Goal: Transaction & Acquisition: Purchase product/service

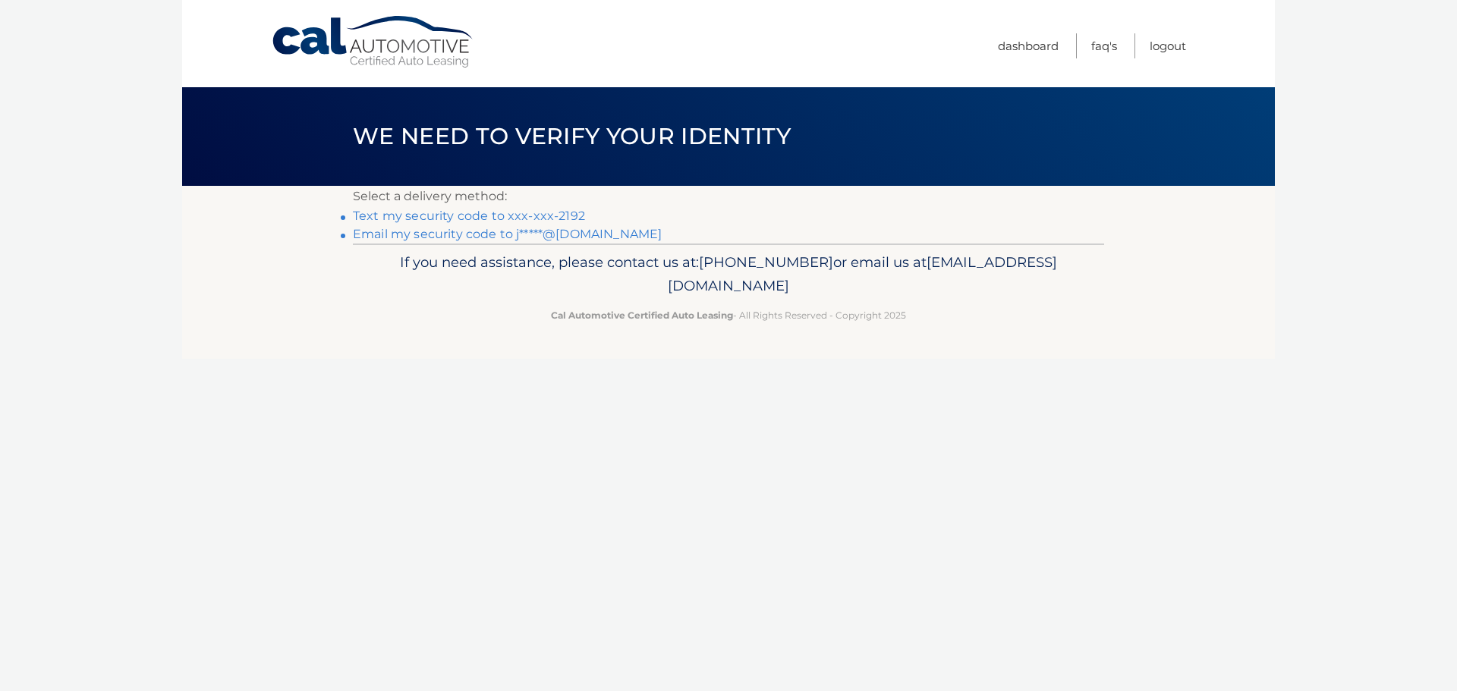
click at [521, 216] on link "Text my security code to xxx-xxx-2192" at bounding box center [469, 216] width 232 height 14
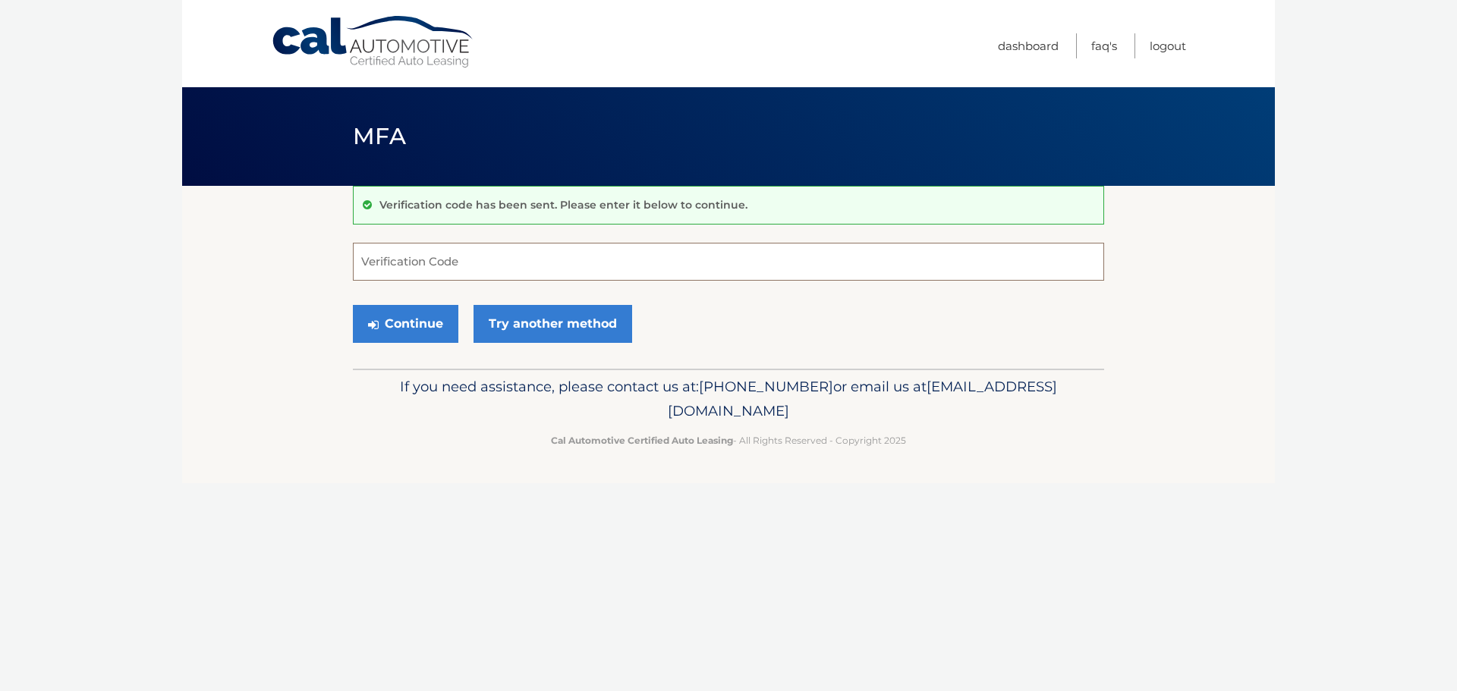
click at [544, 271] on input "Verification Code" at bounding box center [728, 262] width 751 height 38
type input "062603"
click at [428, 336] on button "Continue" at bounding box center [405, 324] width 105 height 38
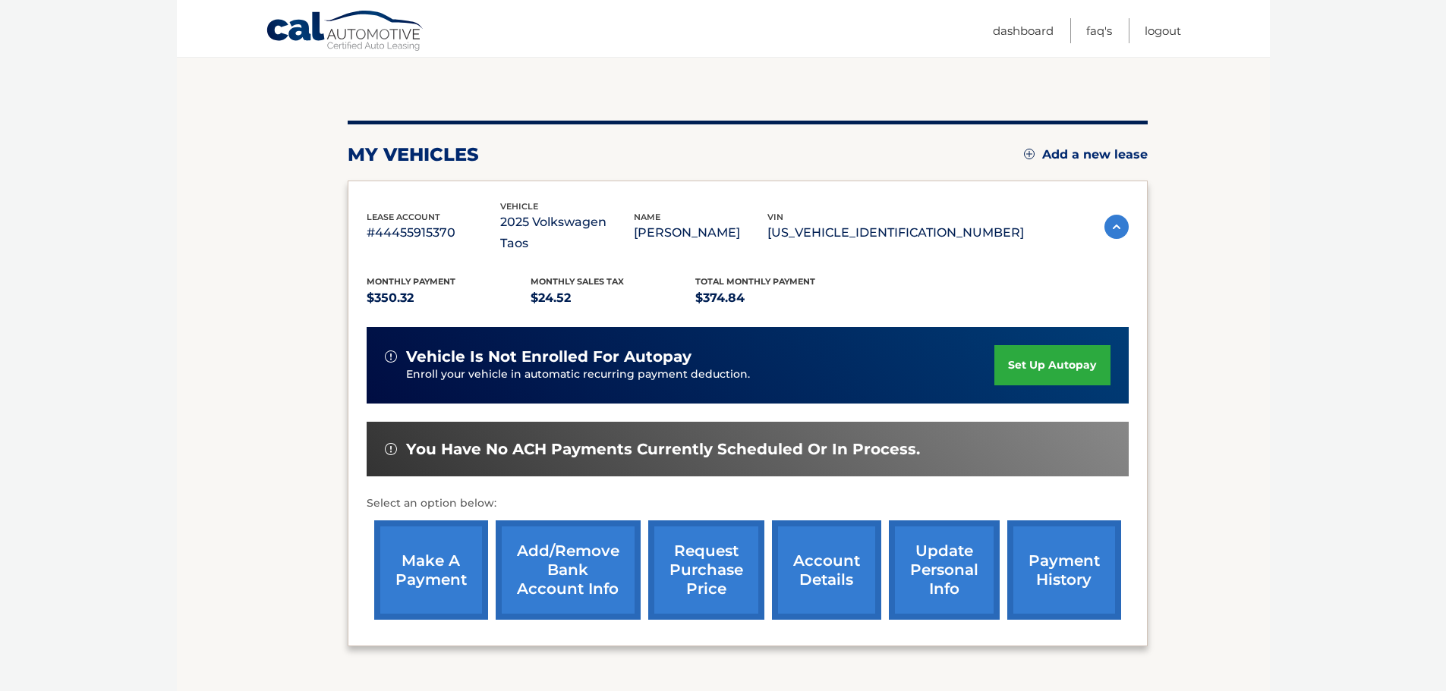
scroll to position [152, 0]
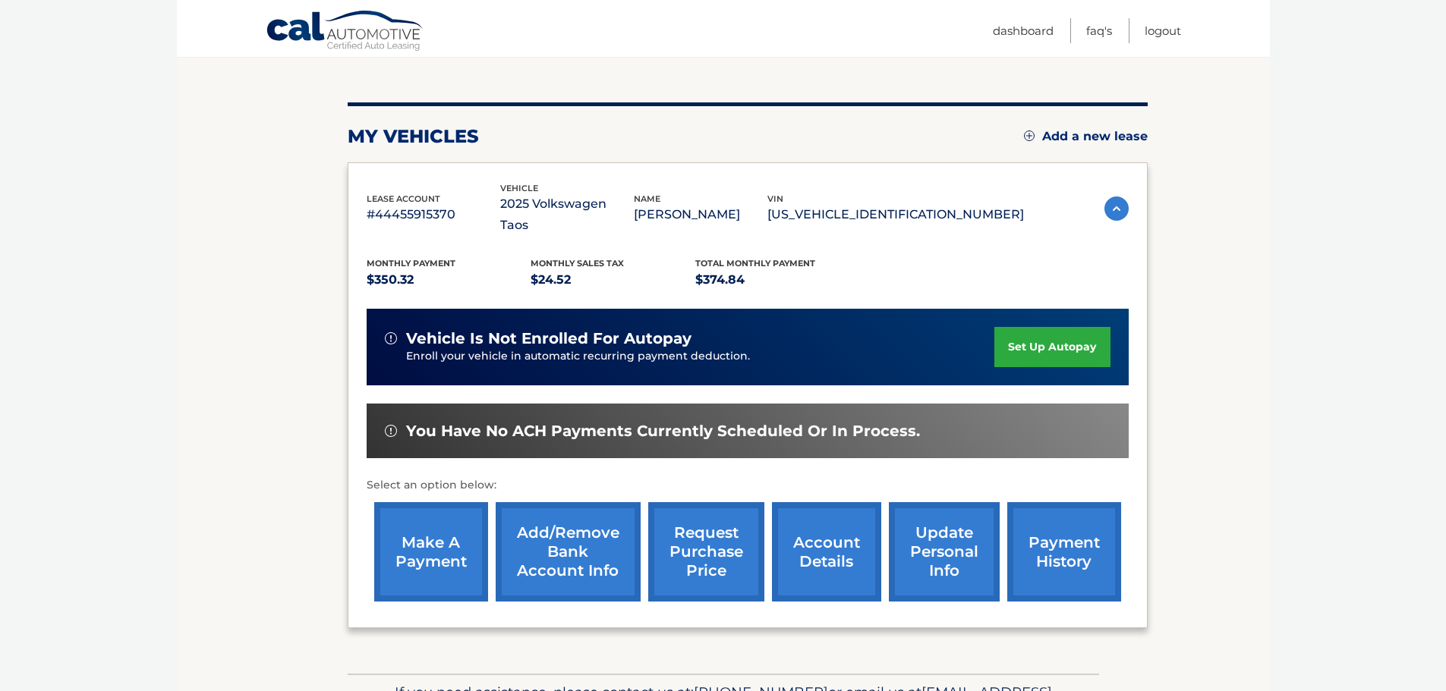
click at [454, 537] on link "make a payment" at bounding box center [431, 551] width 114 height 99
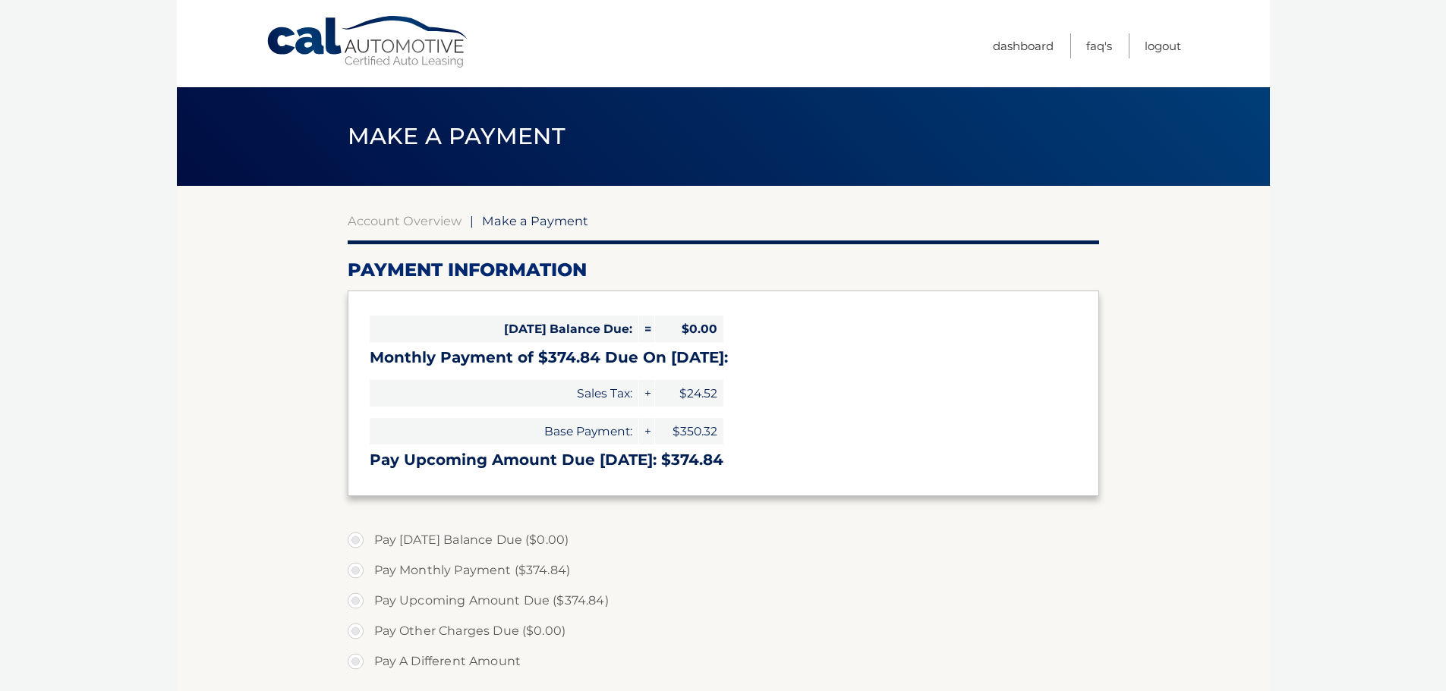
select select "MGQ5YWVkZGItMzkxNi00YzRjLWFiZTEtYWE2NGRlNDM2ZTcz"
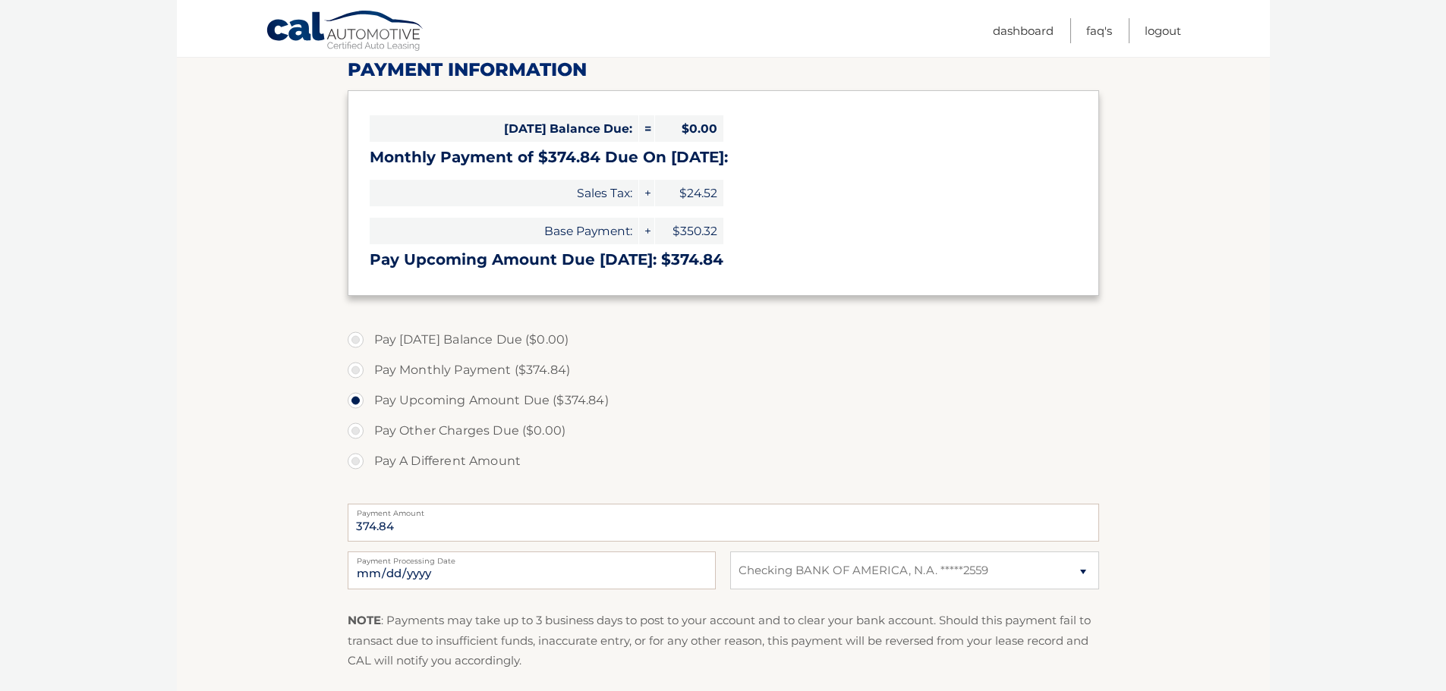
scroll to position [228, 0]
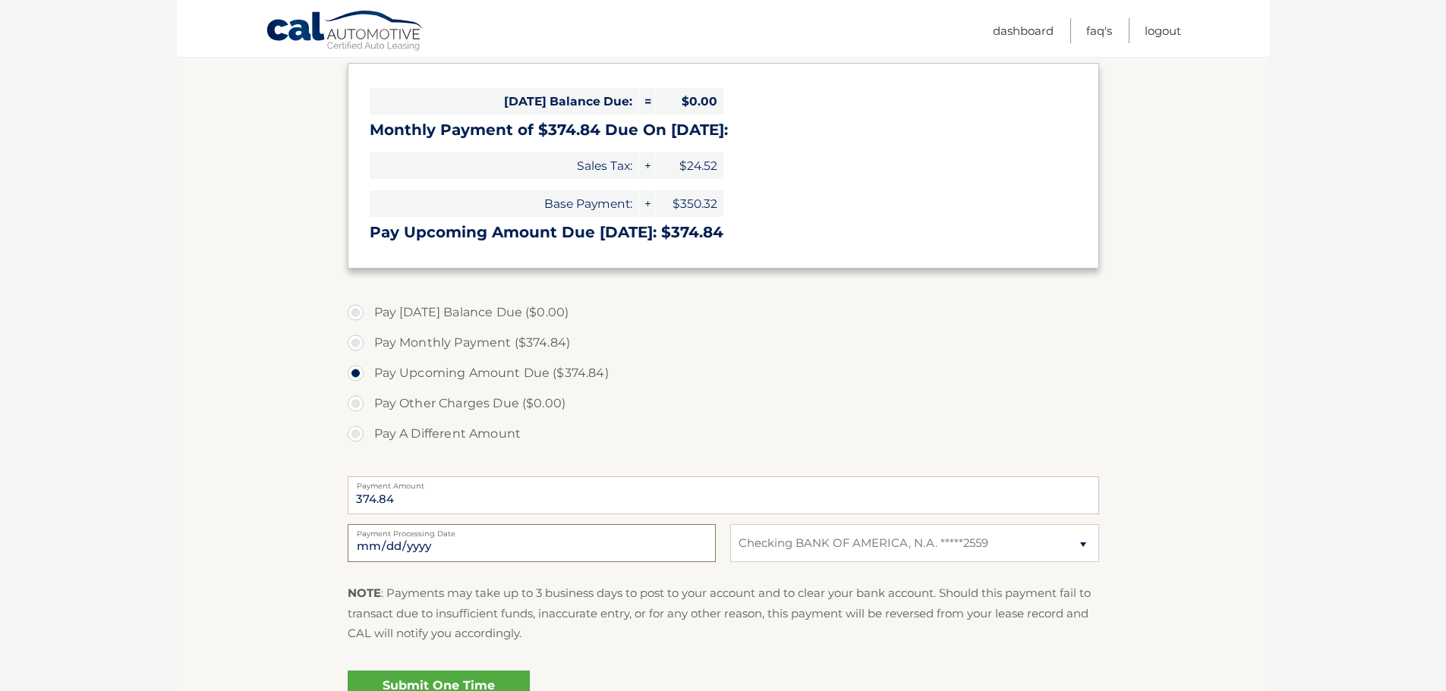
click at [507, 546] on input "2025-10-09" at bounding box center [532, 543] width 368 height 38
type input "2025-10-15"
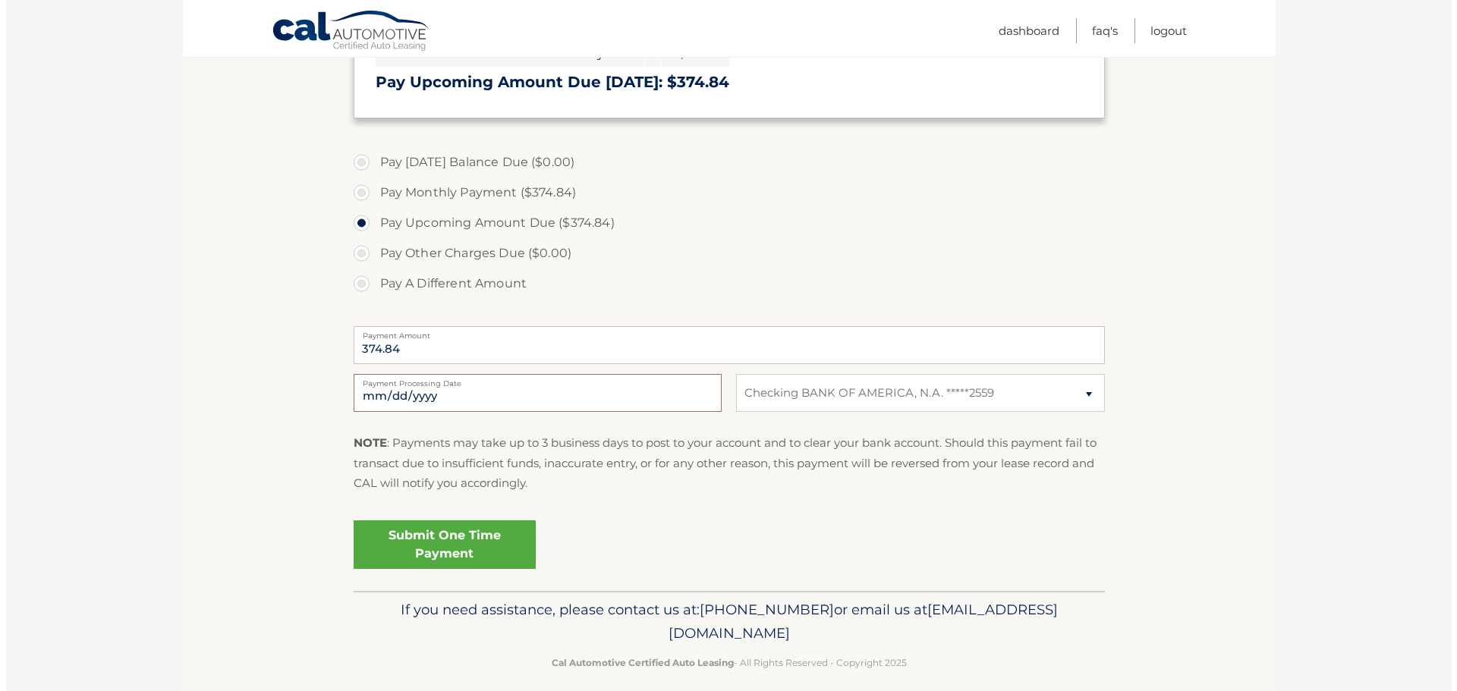
scroll to position [379, 0]
click at [388, 539] on link "Submit One Time Payment" at bounding box center [439, 543] width 182 height 49
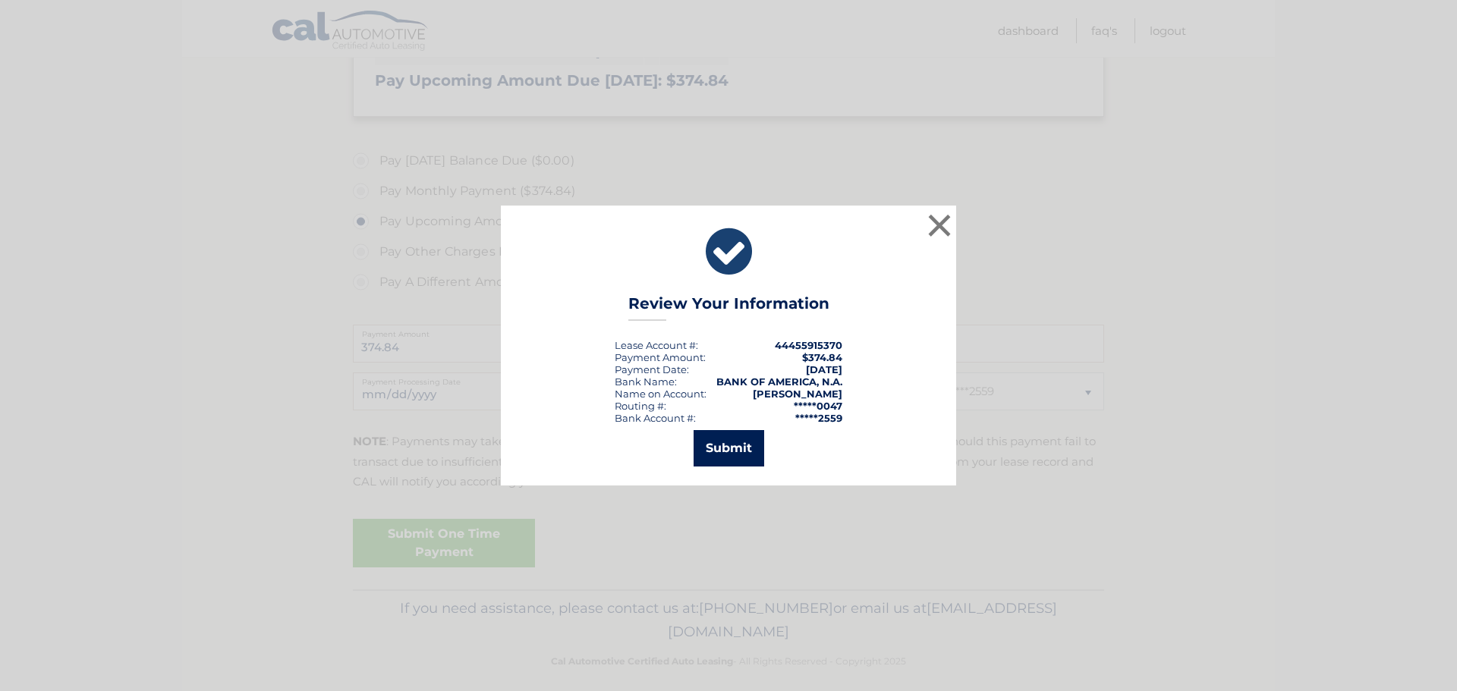
click at [731, 466] on button "Submit" at bounding box center [729, 448] width 71 height 36
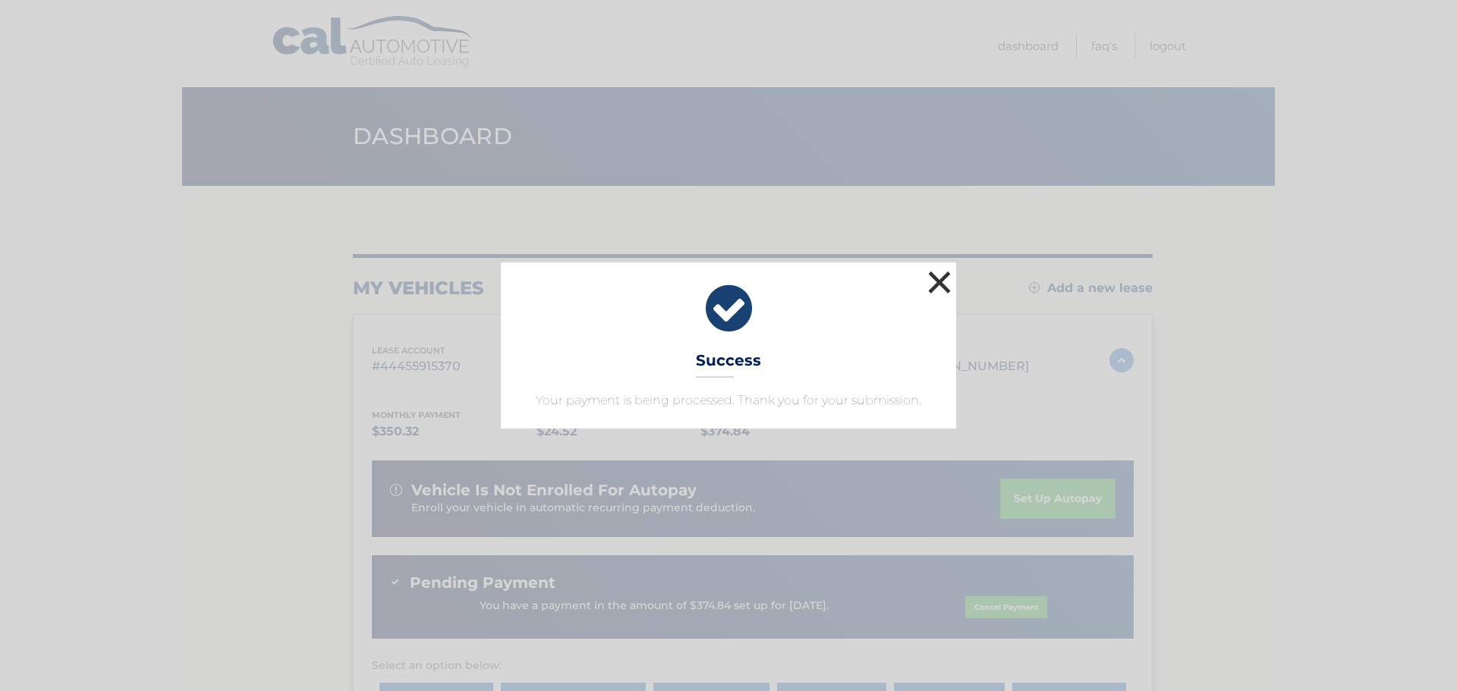
click at [946, 279] on button "×" at bounding box center [939, 282] width 30 height 30
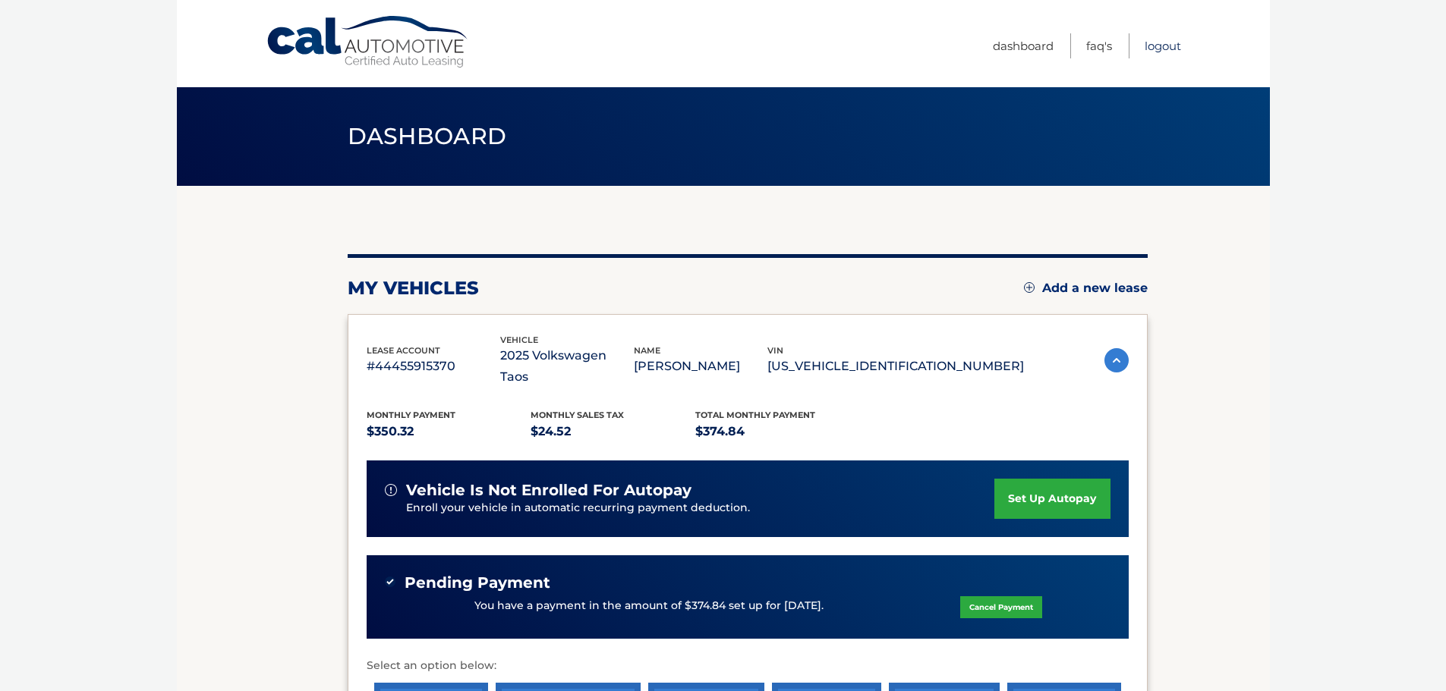
click at [1175, 52] on link "Logout" at bounding box center [1162, 45] width 36 height 25
